Goal: Information Seeking & Learning: Learn about a topic

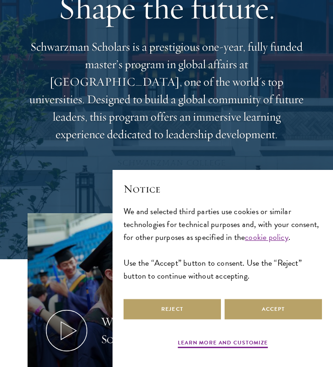
scroll to position [110, 0]
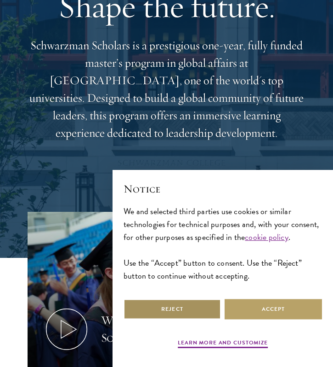
click at [191, 309] on button "Reject" at bounding box center [173, 309] width 98 height 21
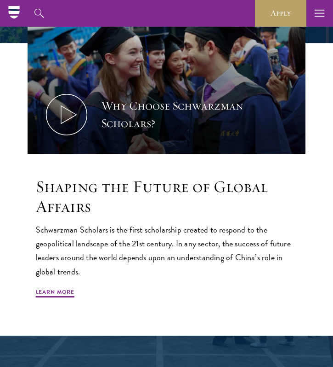
scroll to position [0, 0]
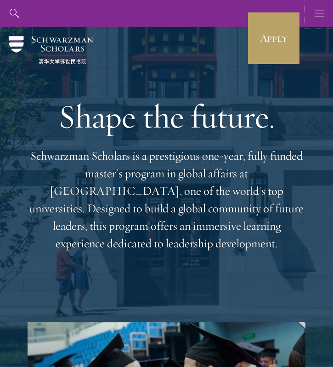
click at [317, 18] on icon "button" at bounding box center [320, 13] width 10 height 27
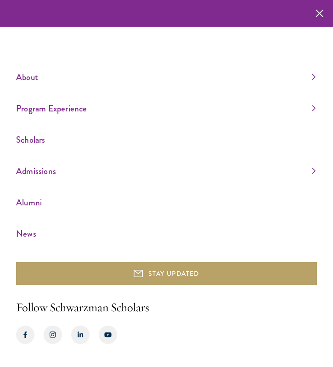
click at [76, 76] on link "About" at bounding box center [166, 76] width 300 height 15
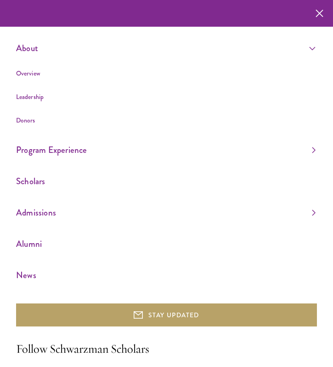
click at [37, 79] on ul "Overview Leadership Donors" at bounding box center [166, 97] width 300 height 58
click at [33, 75] on link "Overview" at bounding box center [28, 73] width 24 height 9
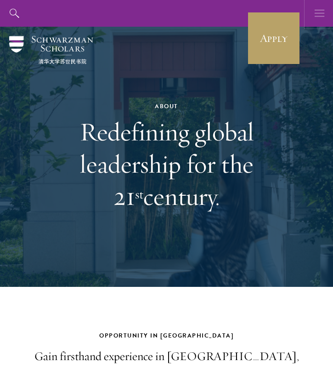
click at [316, 15] on icon "button" at bounding box center [320, 13] width 10 height 27
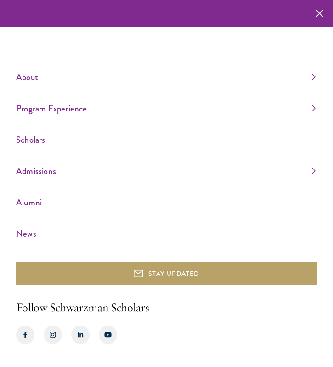
click at [37, 184] on ul "About Overview Leadership Donors Program Experience Overview Curriculum Student…" at bounding box center [166, 155] width 301 height 172
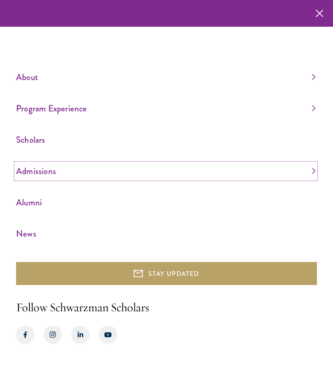
click at [37, 174] on link "Admissions" at bounding box center [166, 170] width 300 height 15
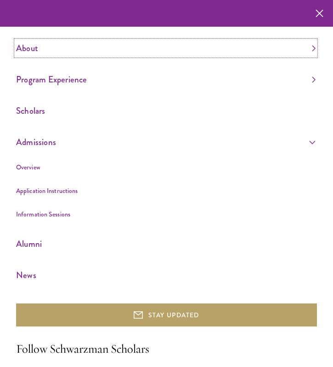
click at [29, 54] on link "About" at bounding box center [166, 47] width 300 height 15
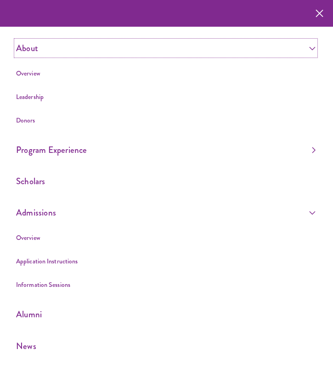
click at [30, 46] on link "About" at bounding box center [166, 47] width 300 height 15
